Goal: Information Seeking & Learning: Learn about a topic

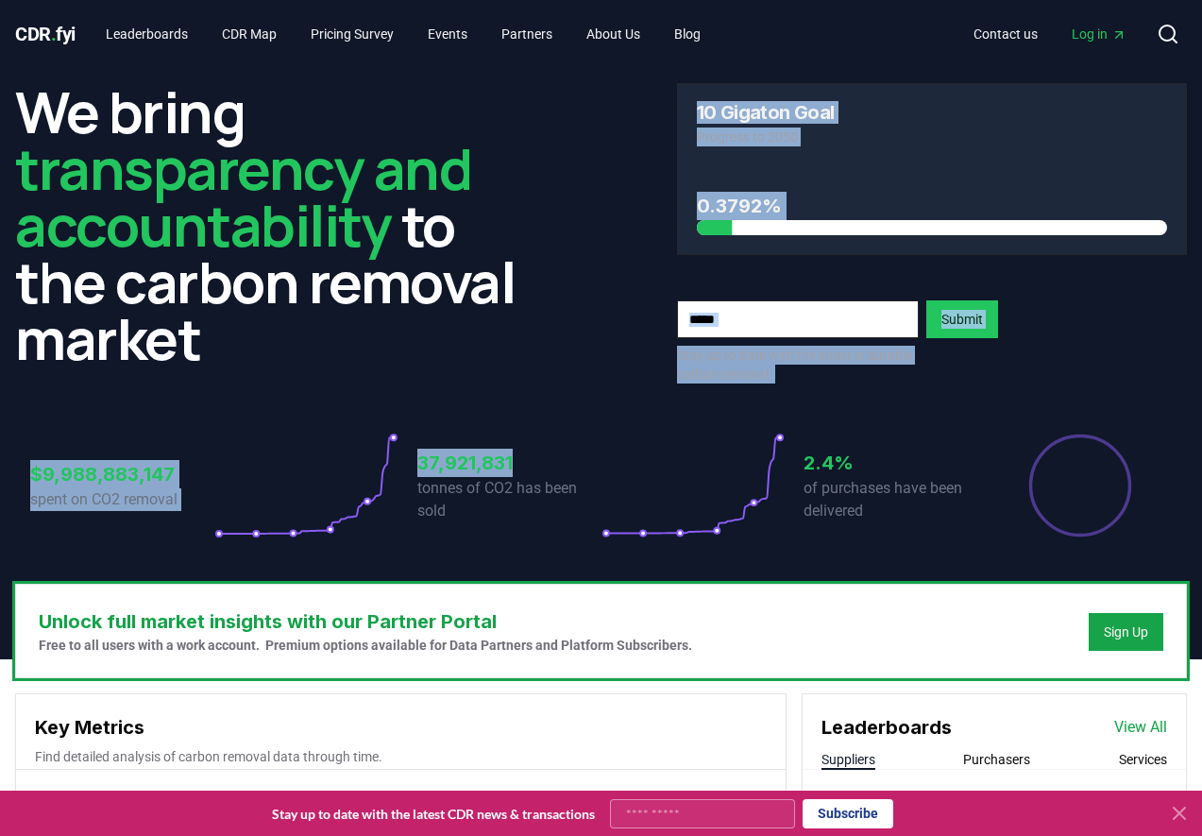
drag, startPoint x: 697, startPoint y: 122, endPoint x: 566, endPoint y: 387, distance: 296.0
click at [566, 387] on div "We bring transparency and accountability to the carbon removal market 10 Gigato…" at bounding box center [601, 326] width 1202 height 516
drag, startPoint x: 566, startPoint y: 387, endPoint x: 534, endPoint y: 359, distance: 42.1
click at [534, 359] on div "We bring transparency and accountability to the carbon removal market 10 Gigato…" at bounding box center [601, 233] width 1172 height 300
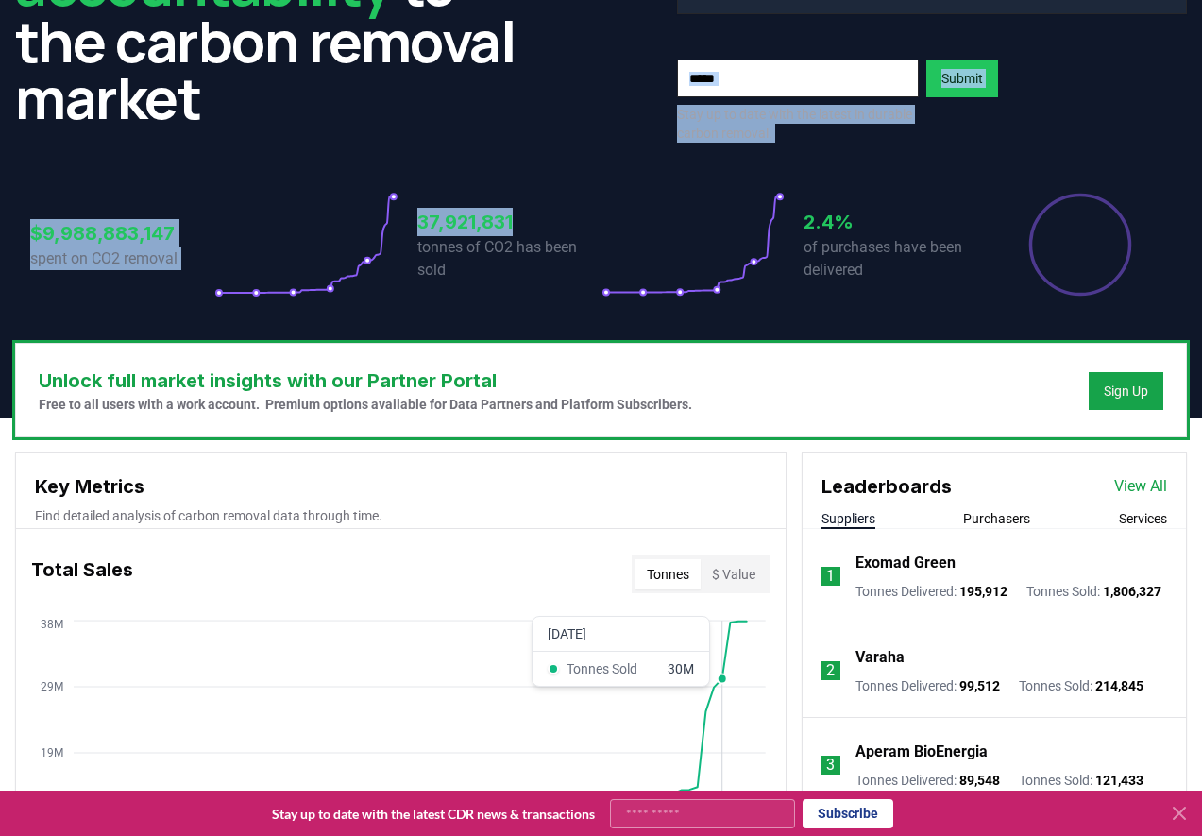
scroll to position [221, 0]
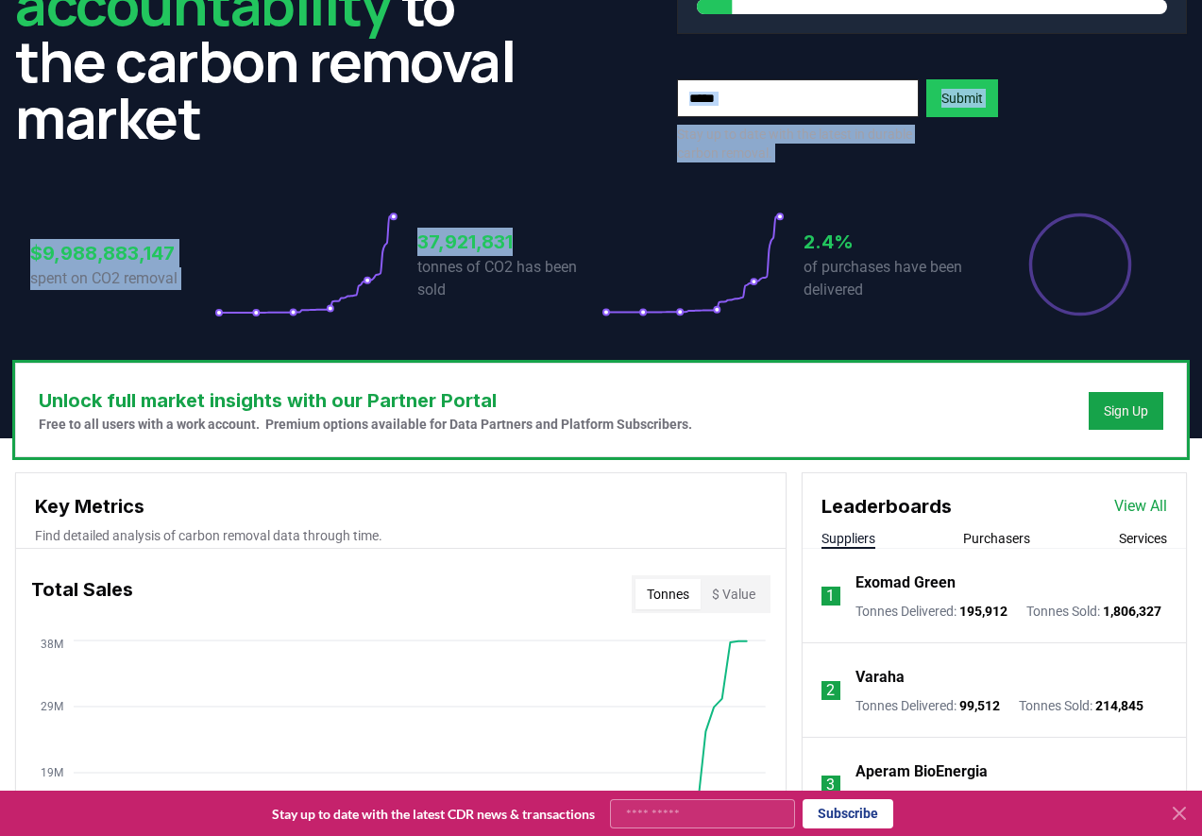
click at [995, 538] on button "Purchasers" at bounding box center [996, 538] width 67 height 19
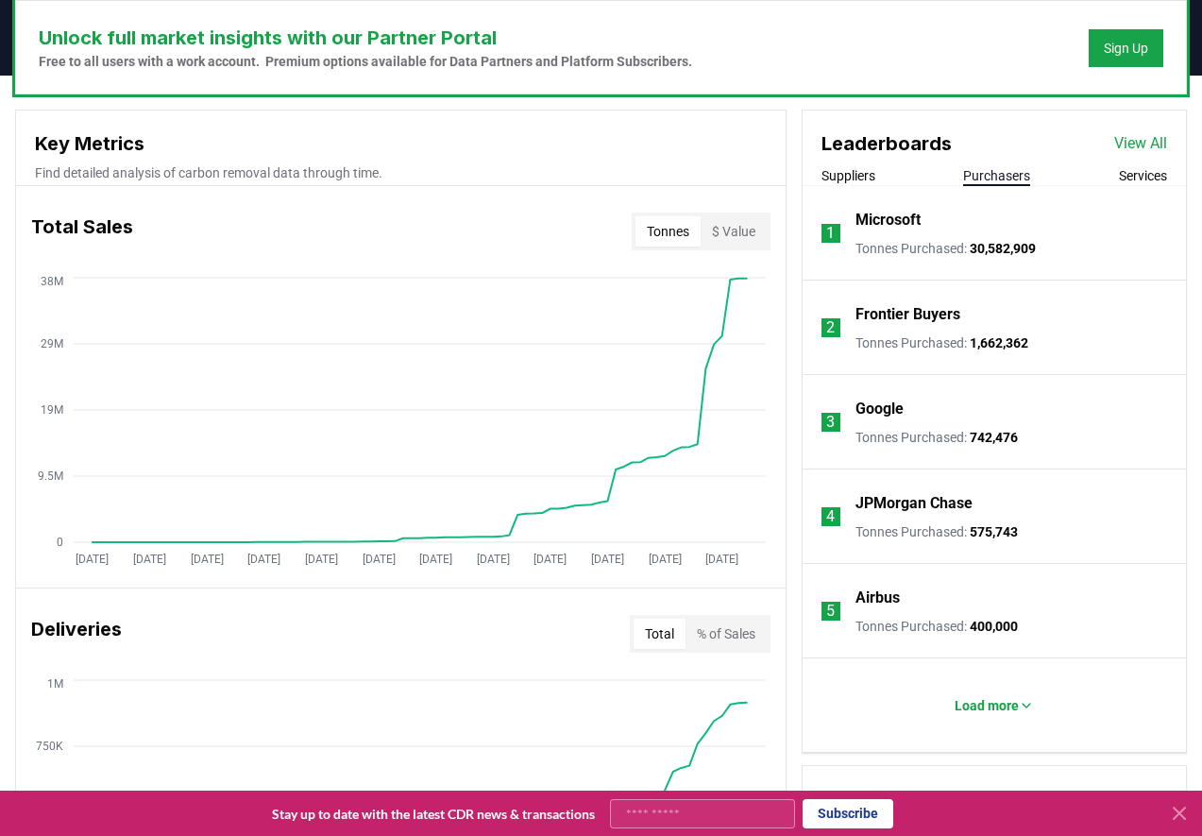
scroll to position [693, 0]
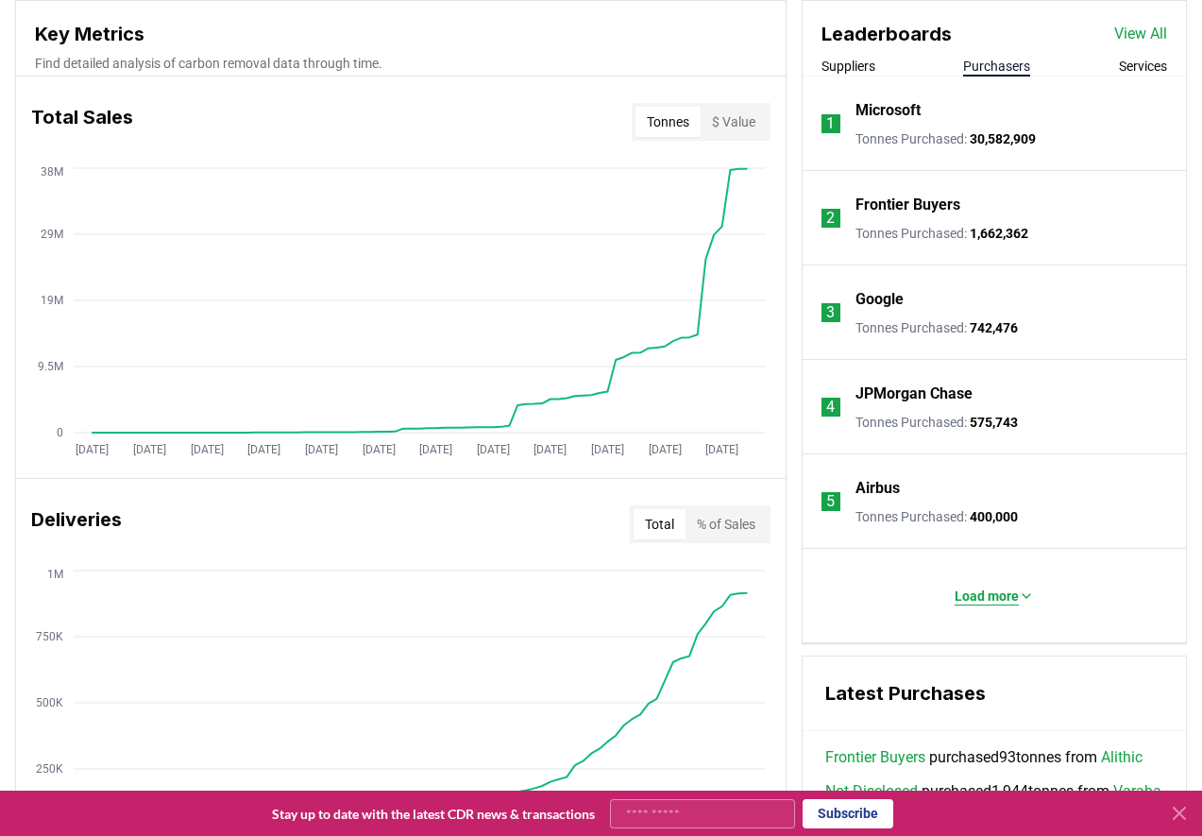
click at [992, 595] on p "Load more" at bounding box center [987, 595] width 64 height 19
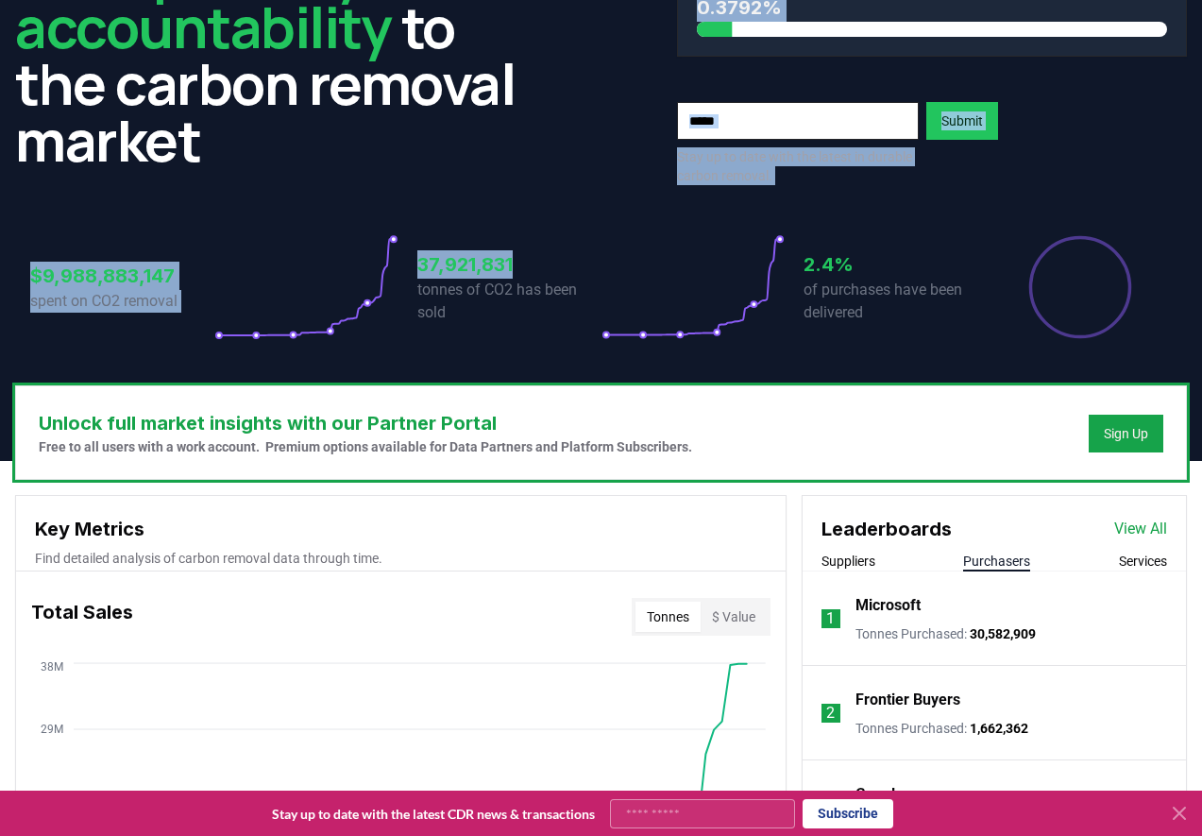
scroll to position [32, 0]
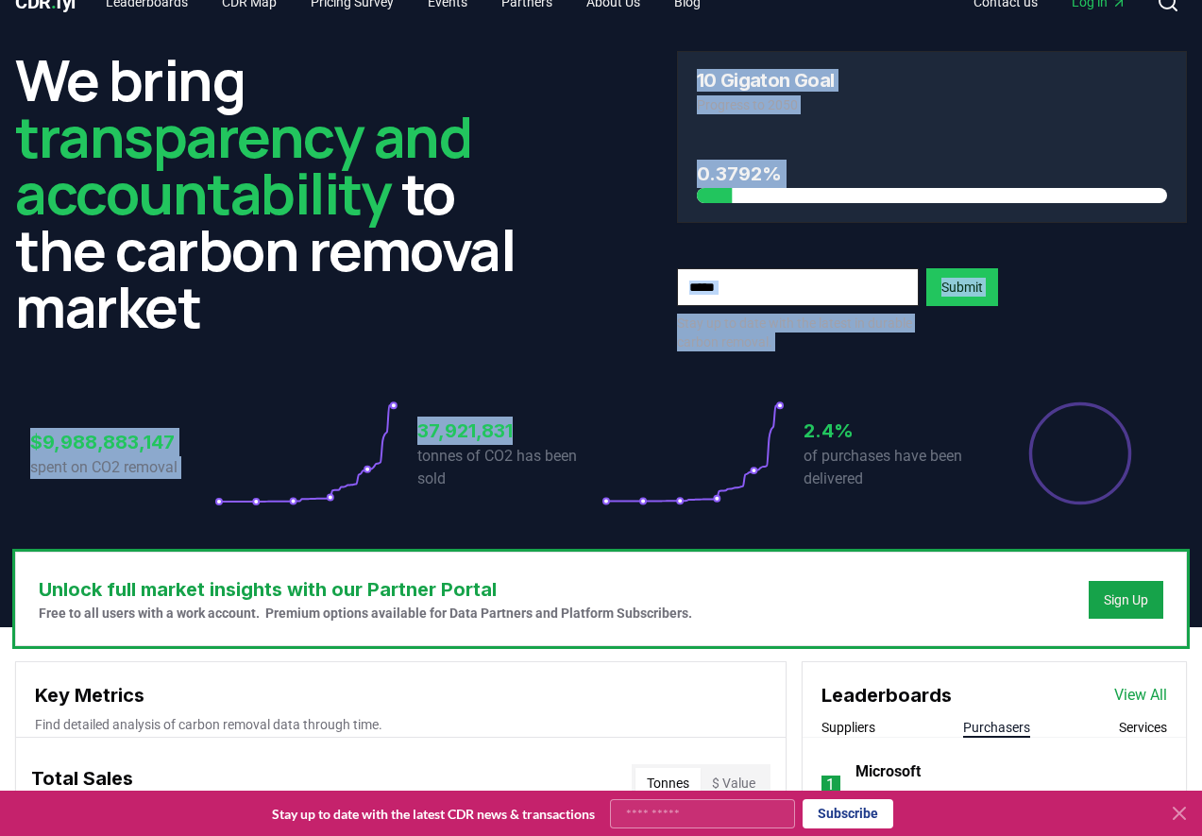
click at [1141, 721] on button "Services" at bounding box center [1143, 727] width 48 height 19
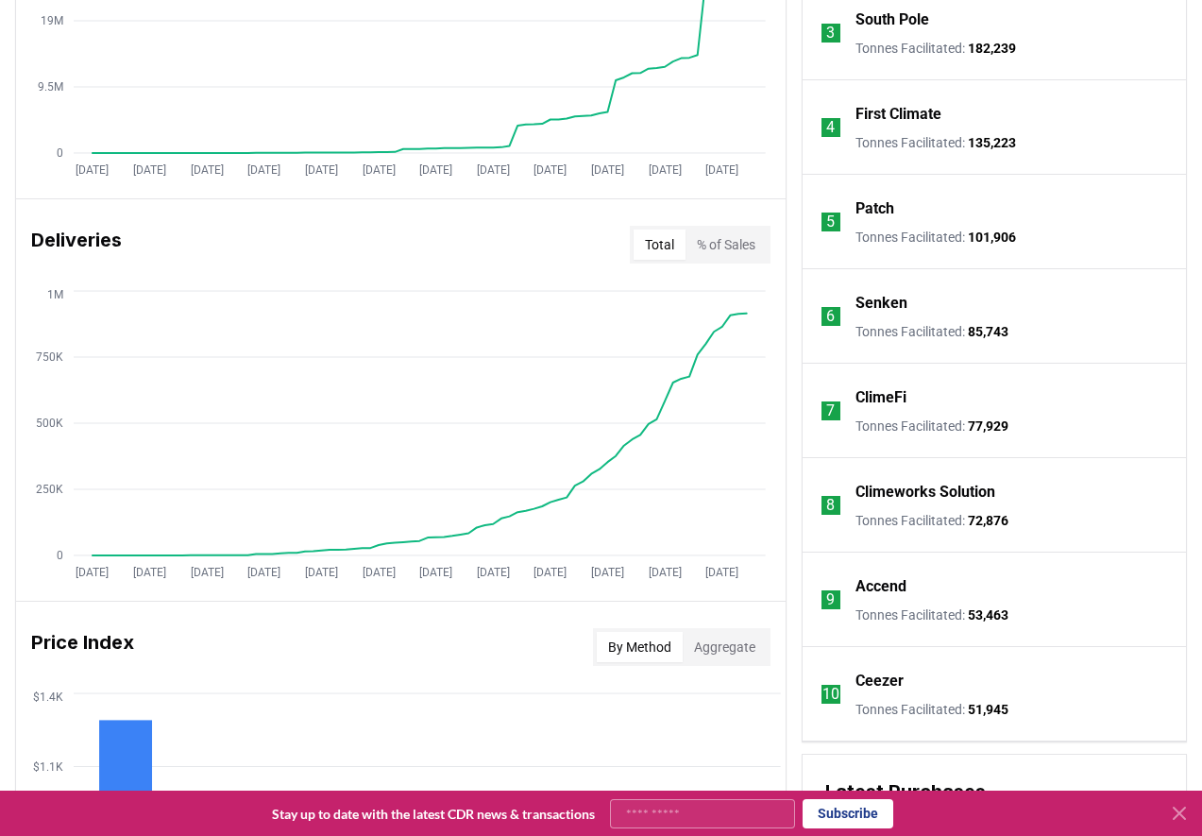
scroll to position [976, 0]
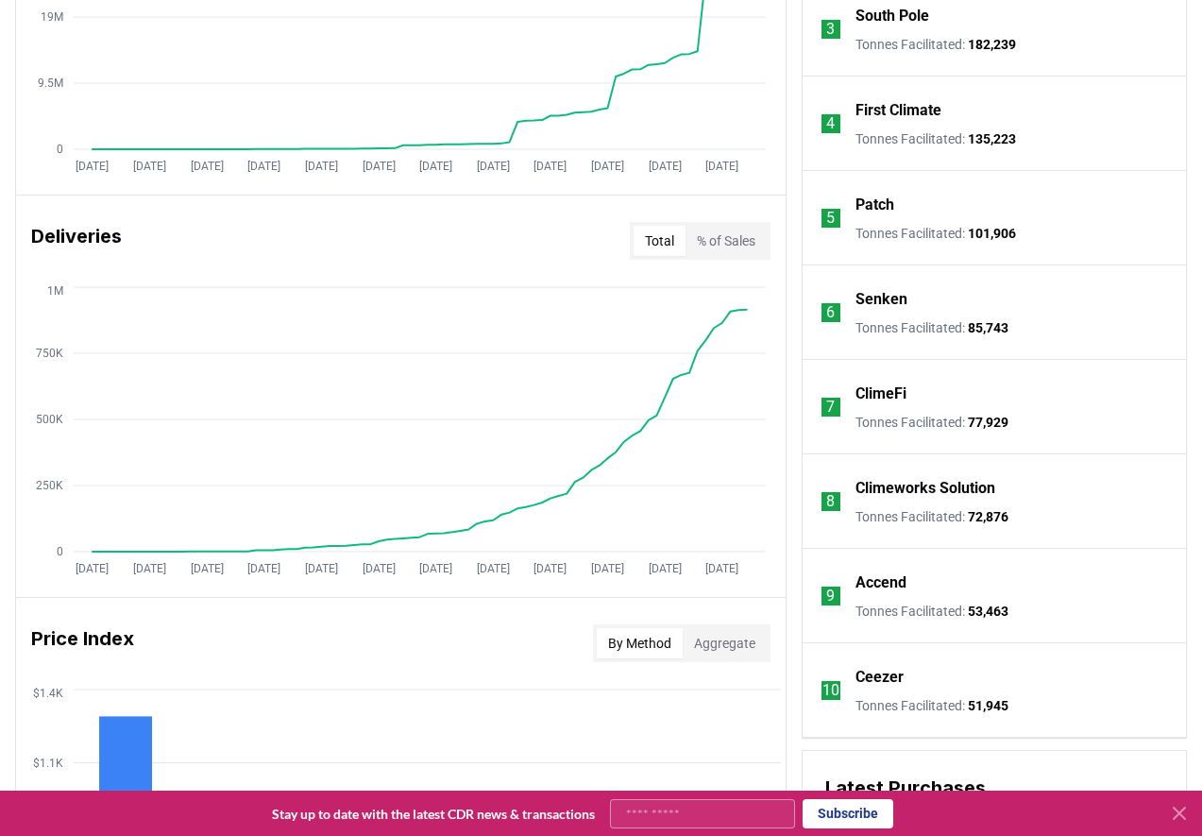
click at [973, 491] on p "Climeworks Solution" at bounding box center [926, 488] width 140 height 23
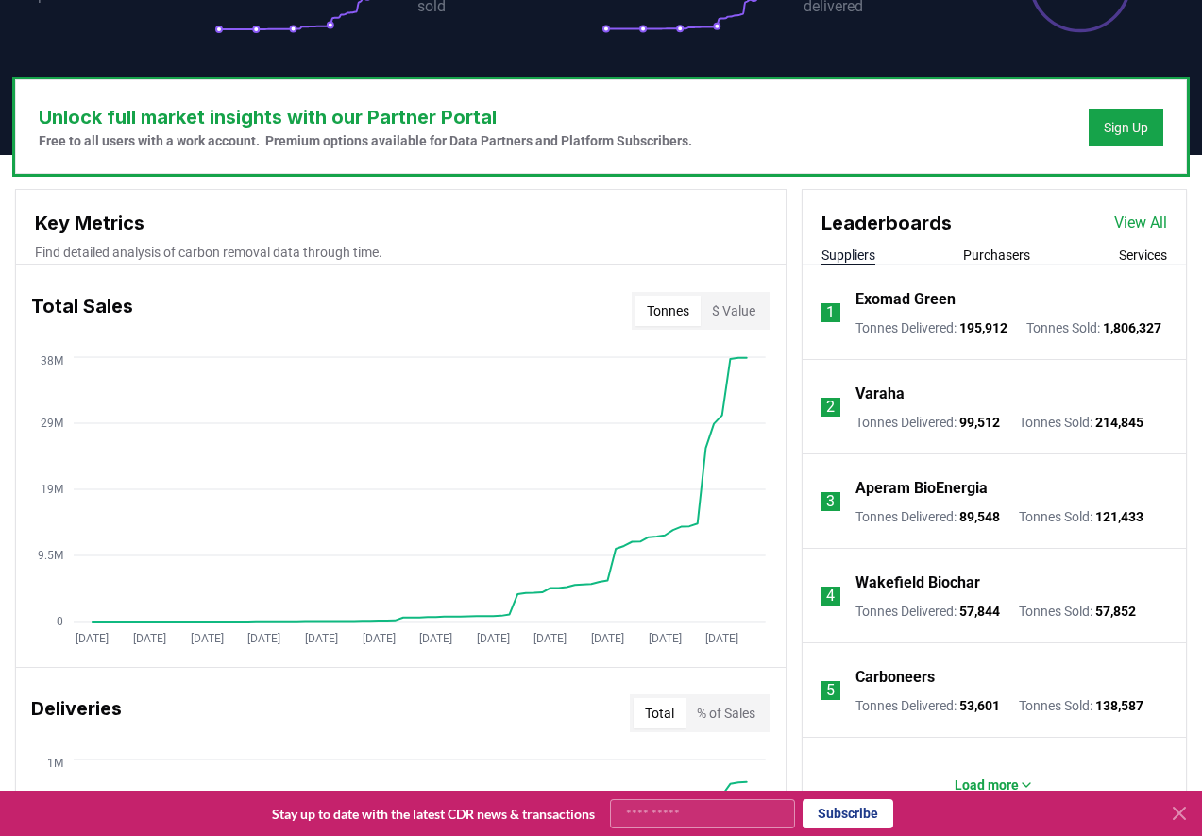
scroll to position [599, 0]
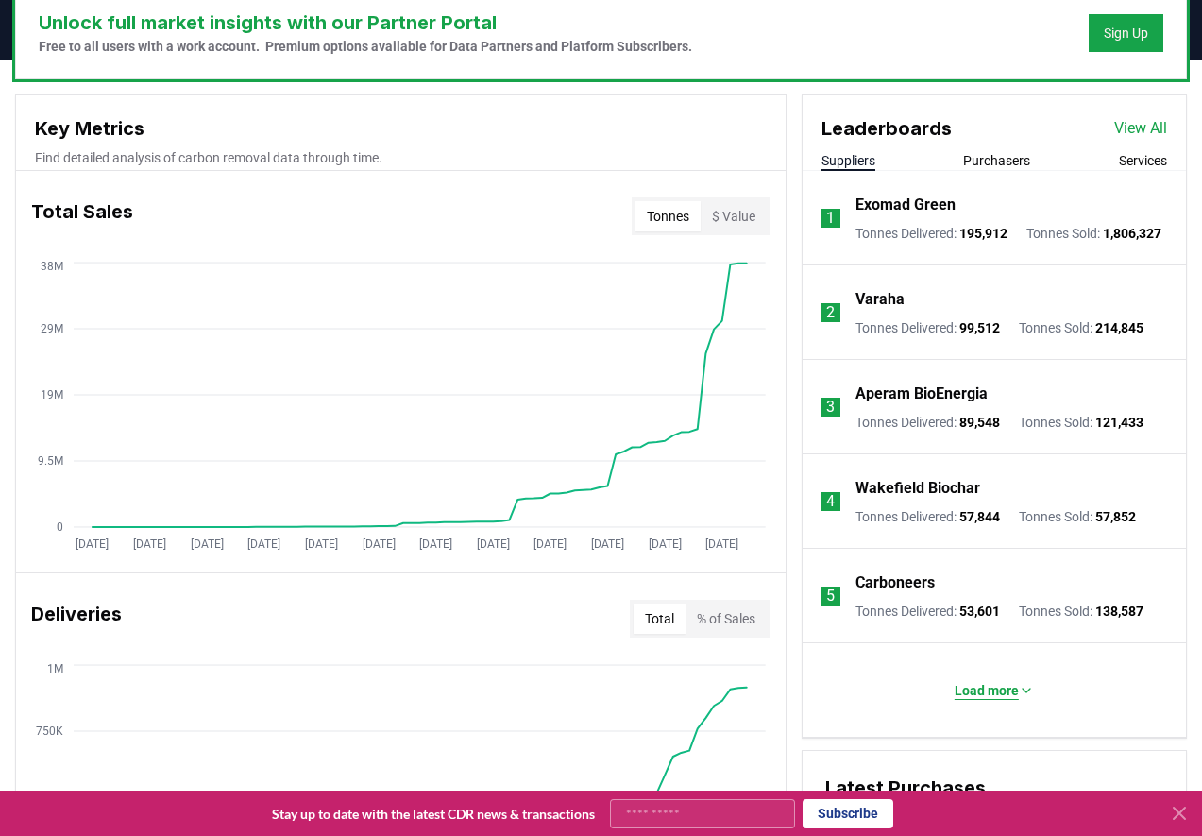
click at [991, 698] on p "Load more" at bounding box center [987, 690] width 64 height 19
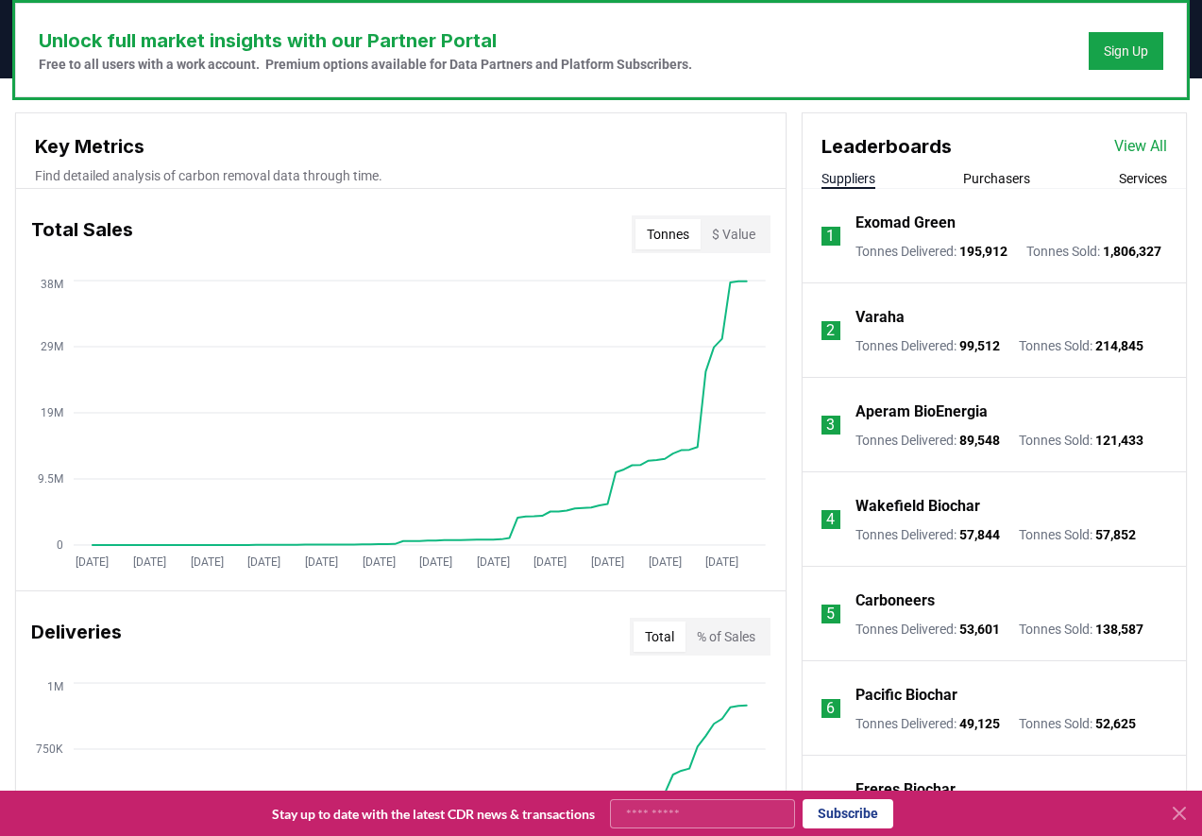
scroll to position [410, 0]
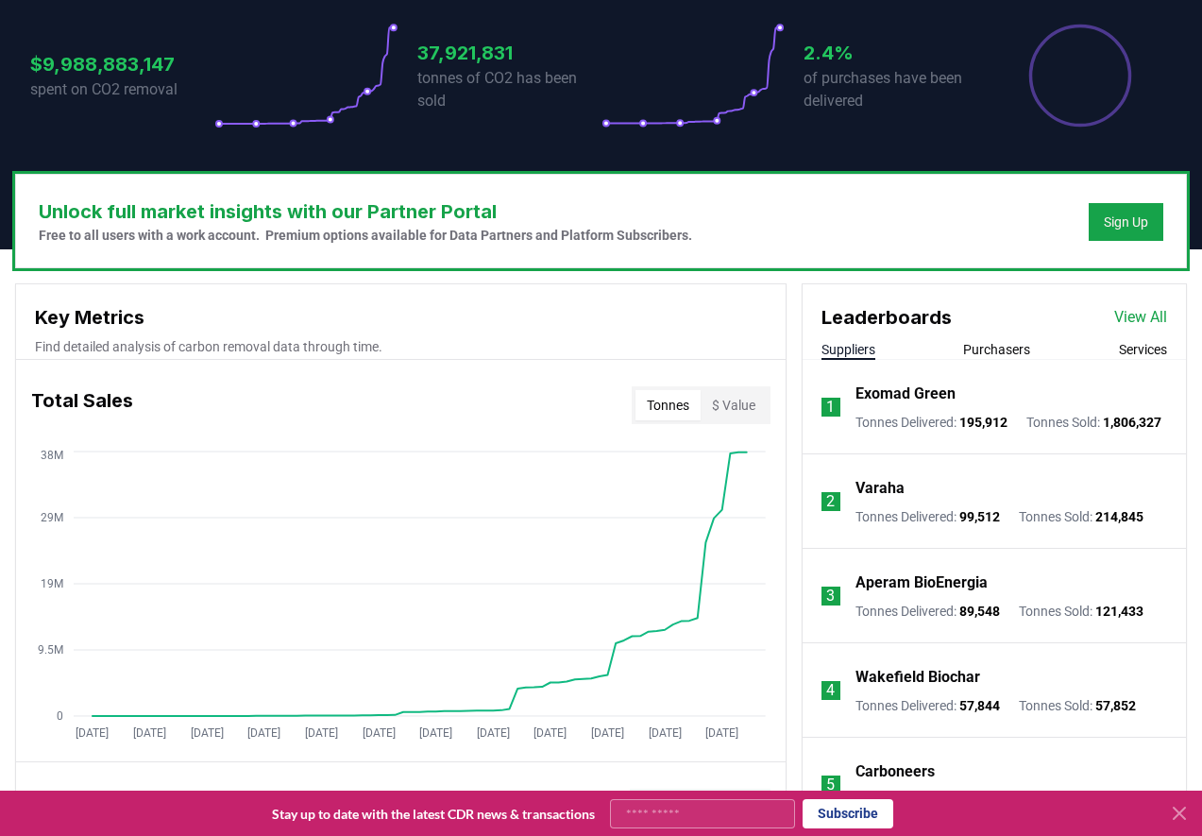
click at [1137, 348] on button "Services" at bounding box center [1143, 349] width 48 height 19
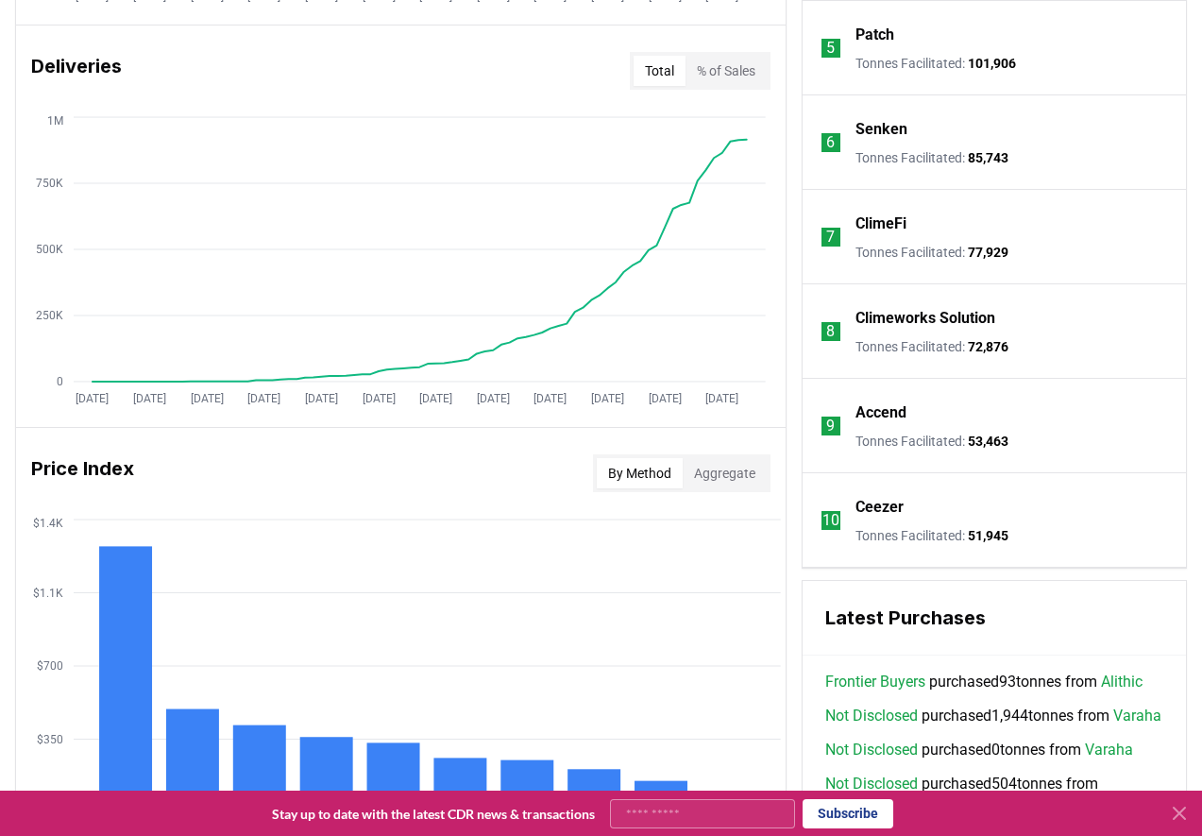
scroll to position [1071, 0]
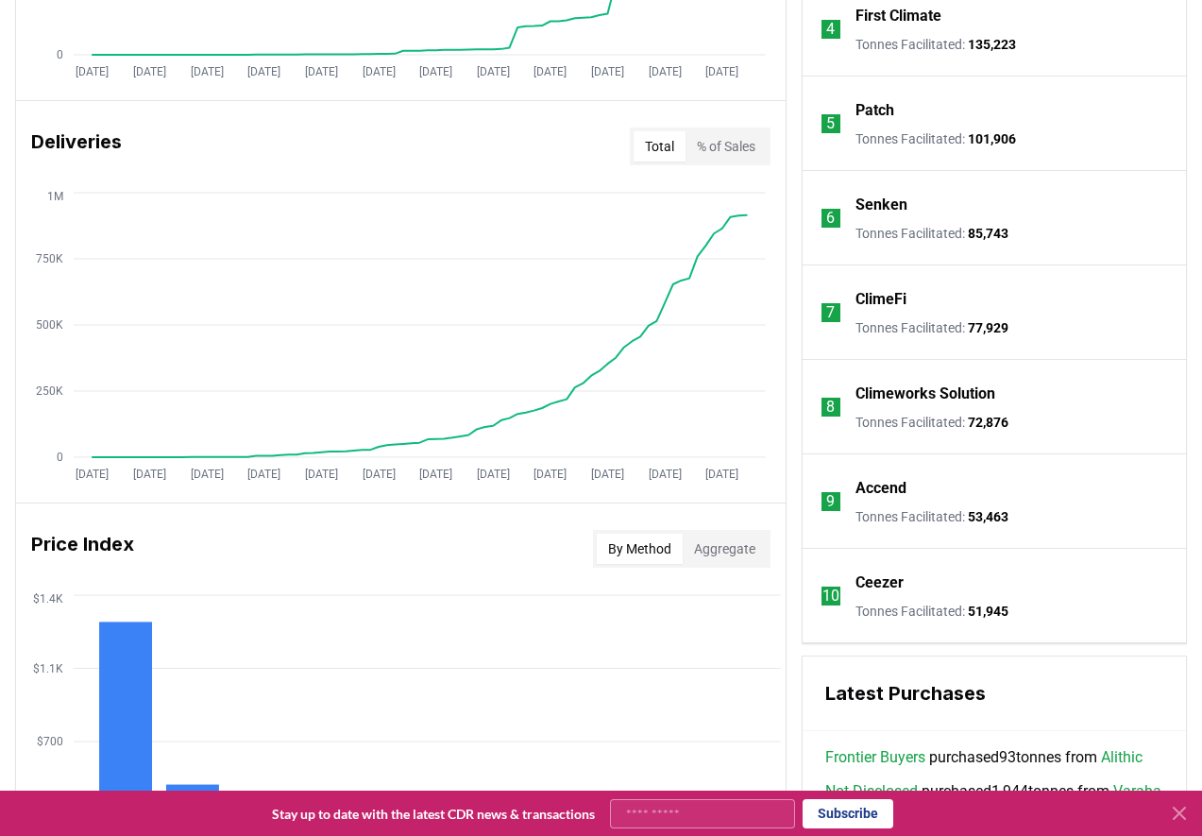
click at [893, 391] on p "Climeworks Solution" at bounding box center [926, 393] width 140 height 23
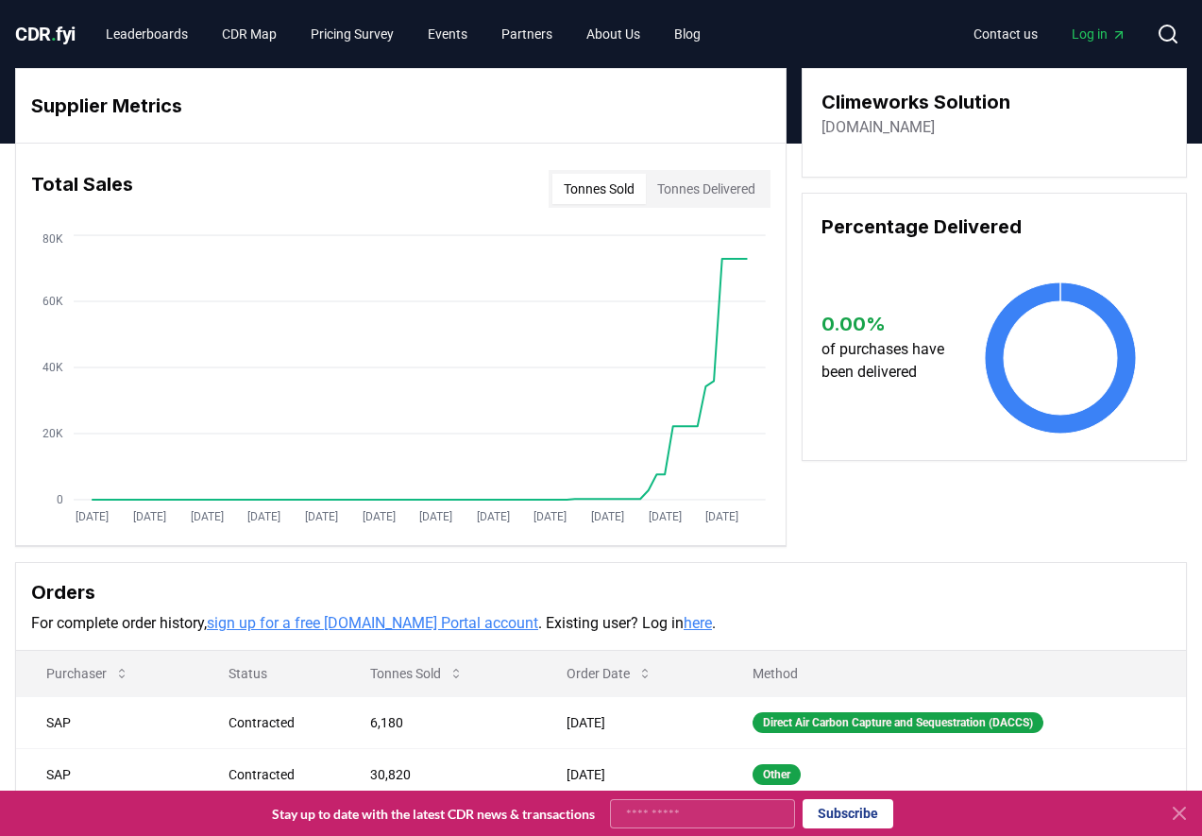
click at [695, 188] on button "Tonnes Delivered" at bounding box center [706, 189] width 121 height 30
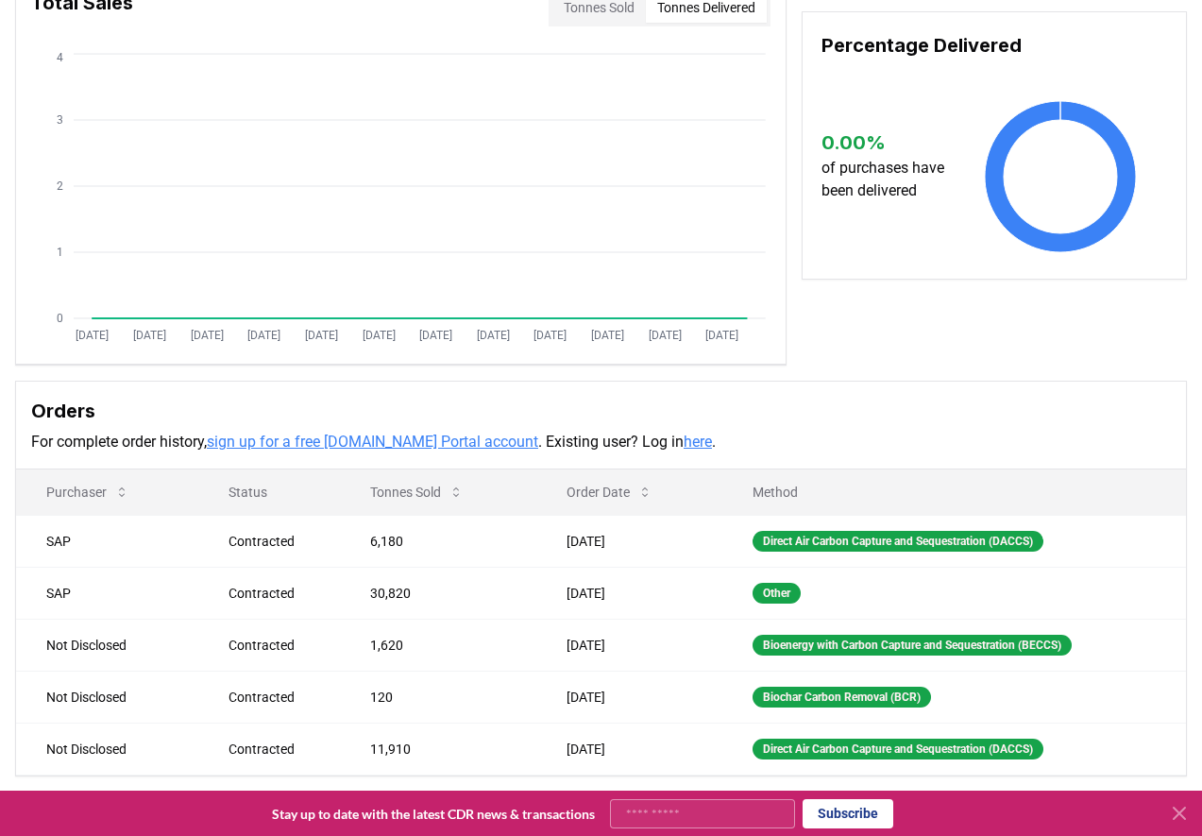
scroll to position [378, 0]
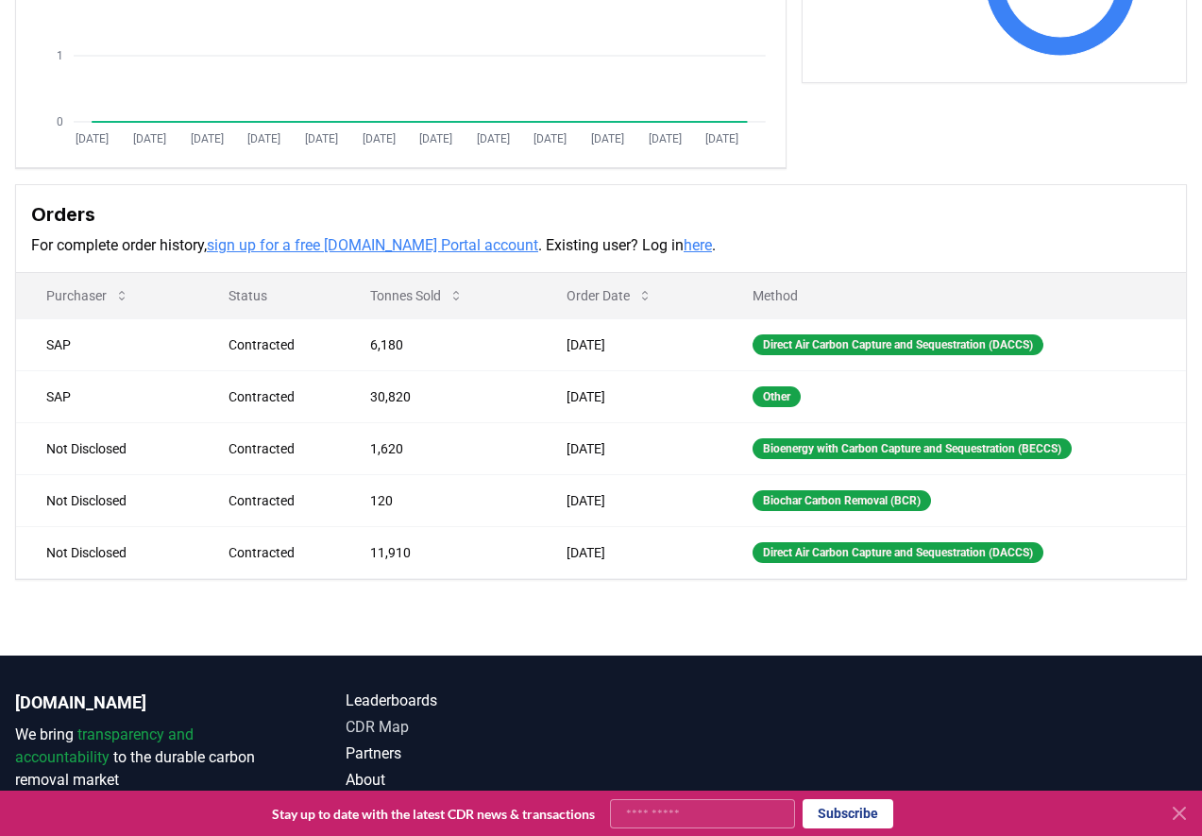
click at [395, 721] on link "CDR Map" at bounding box center [473, 727] width 255 height 23
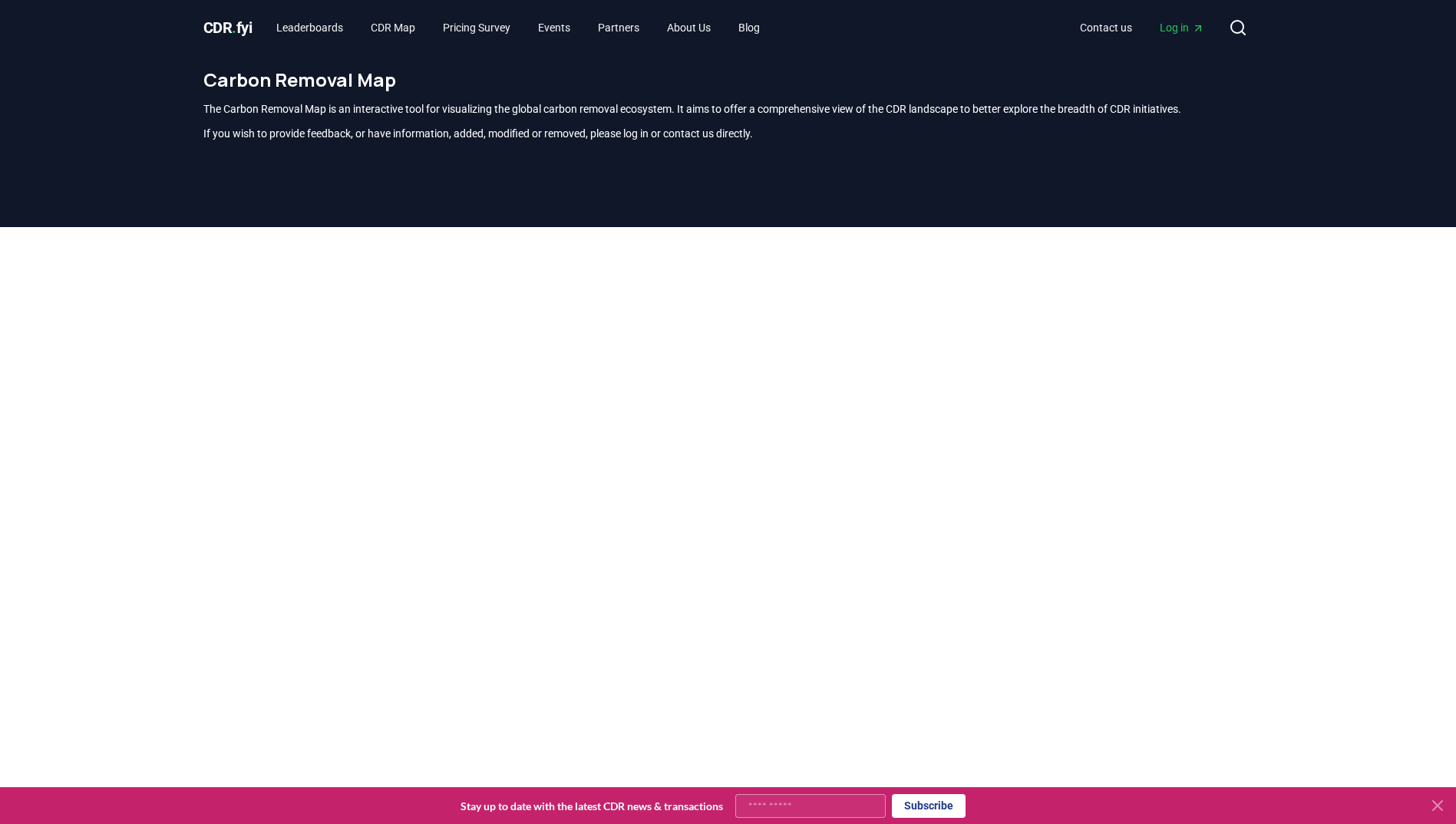
click at [976, 516] on div at bounding box center [728, 611] width 1456 height 767
click at [347, 23] on link "Leaderboards" at bounding box center [310, 28] width 91 height 28
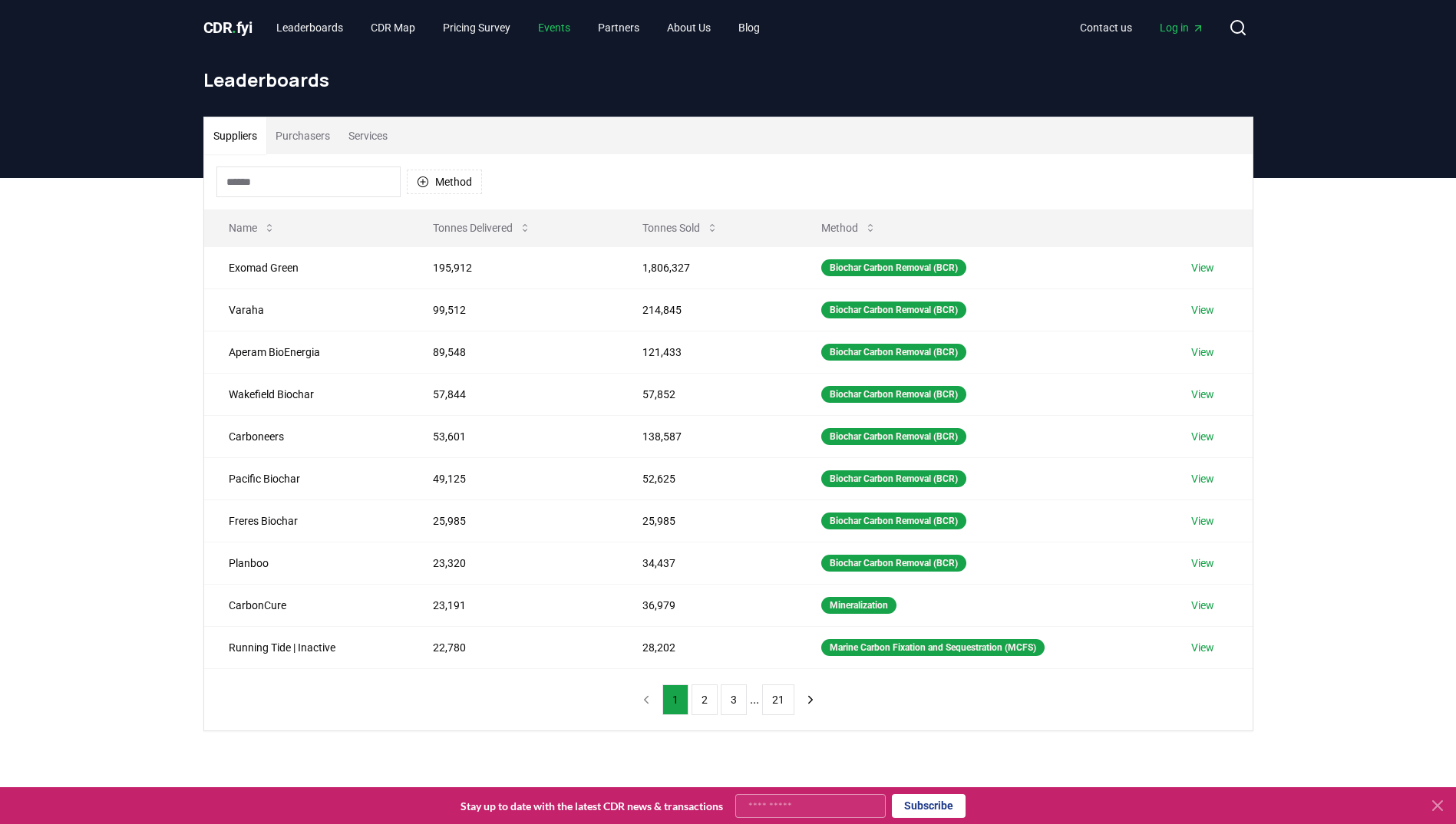
click at [572, 28] on link "Events" at bounding box center [554, 28] width 57 height 28
